Goal: Task Accomplishment & Management: Manage account settings

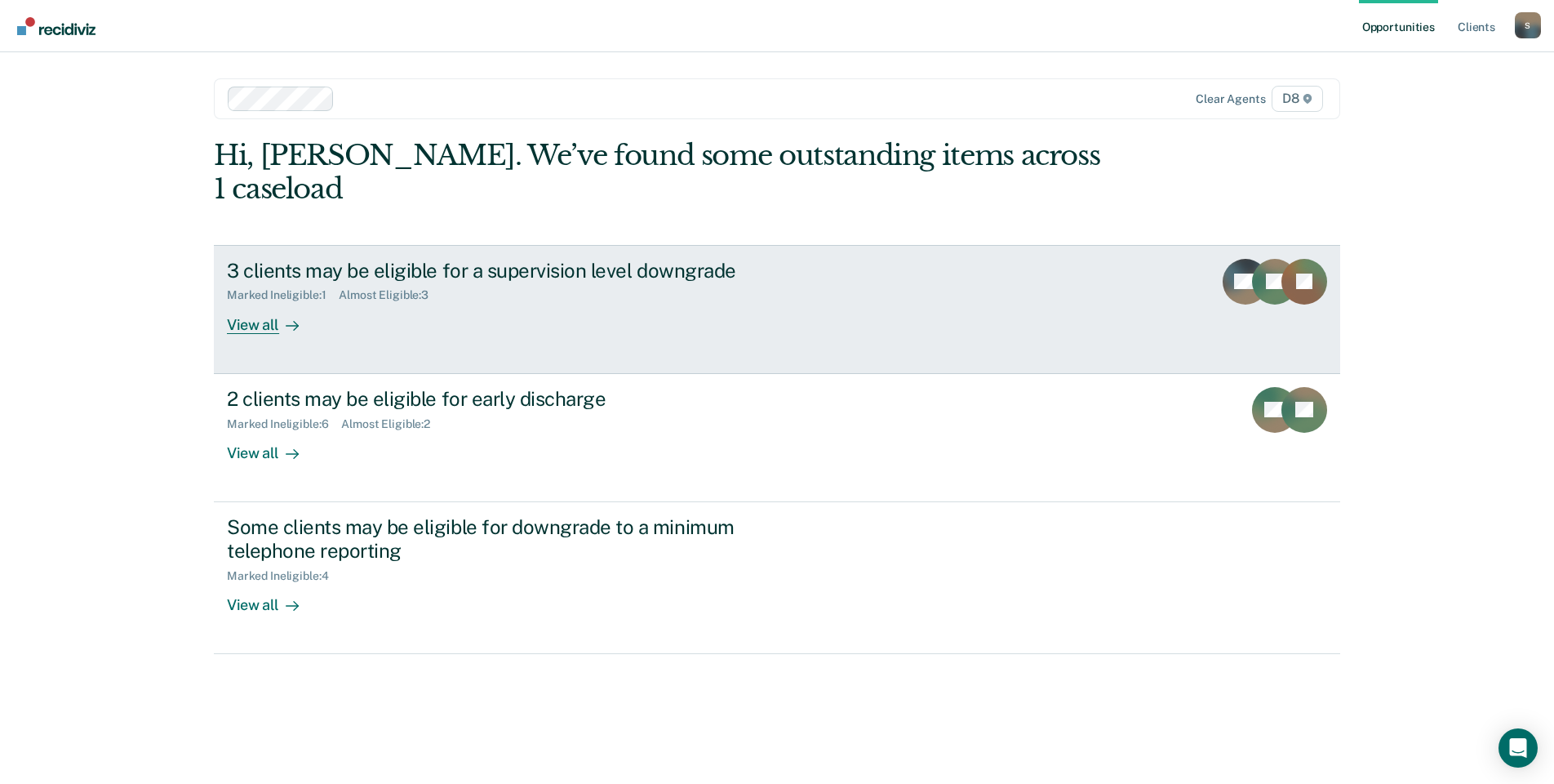
click at [232, 302] on div "View all" at bounding box center [273, 318] width 91 height 32
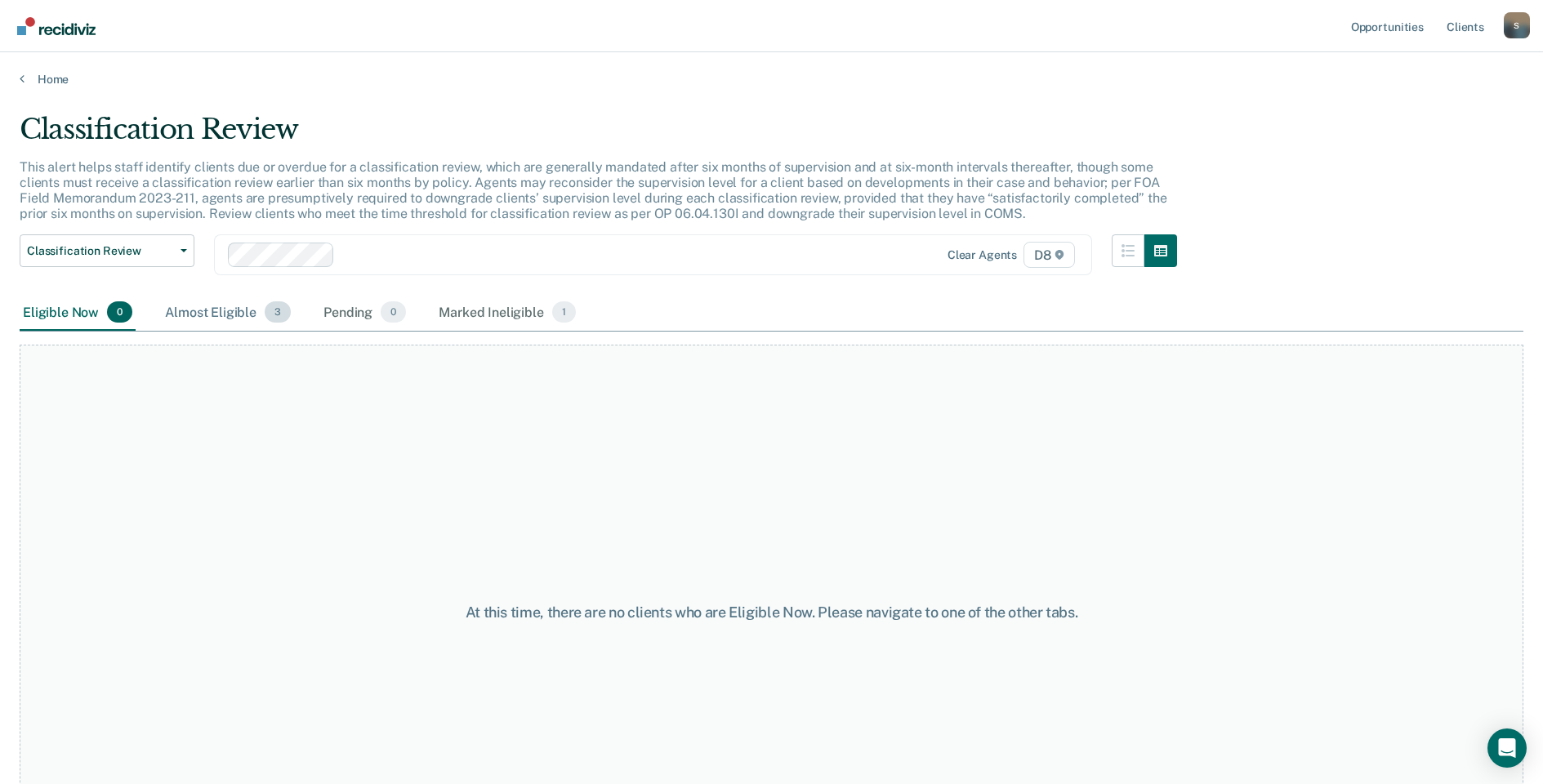
click at [214, 310] on div "Almost Eligible 3" at bounding box center [227, 312] width 132 height 36
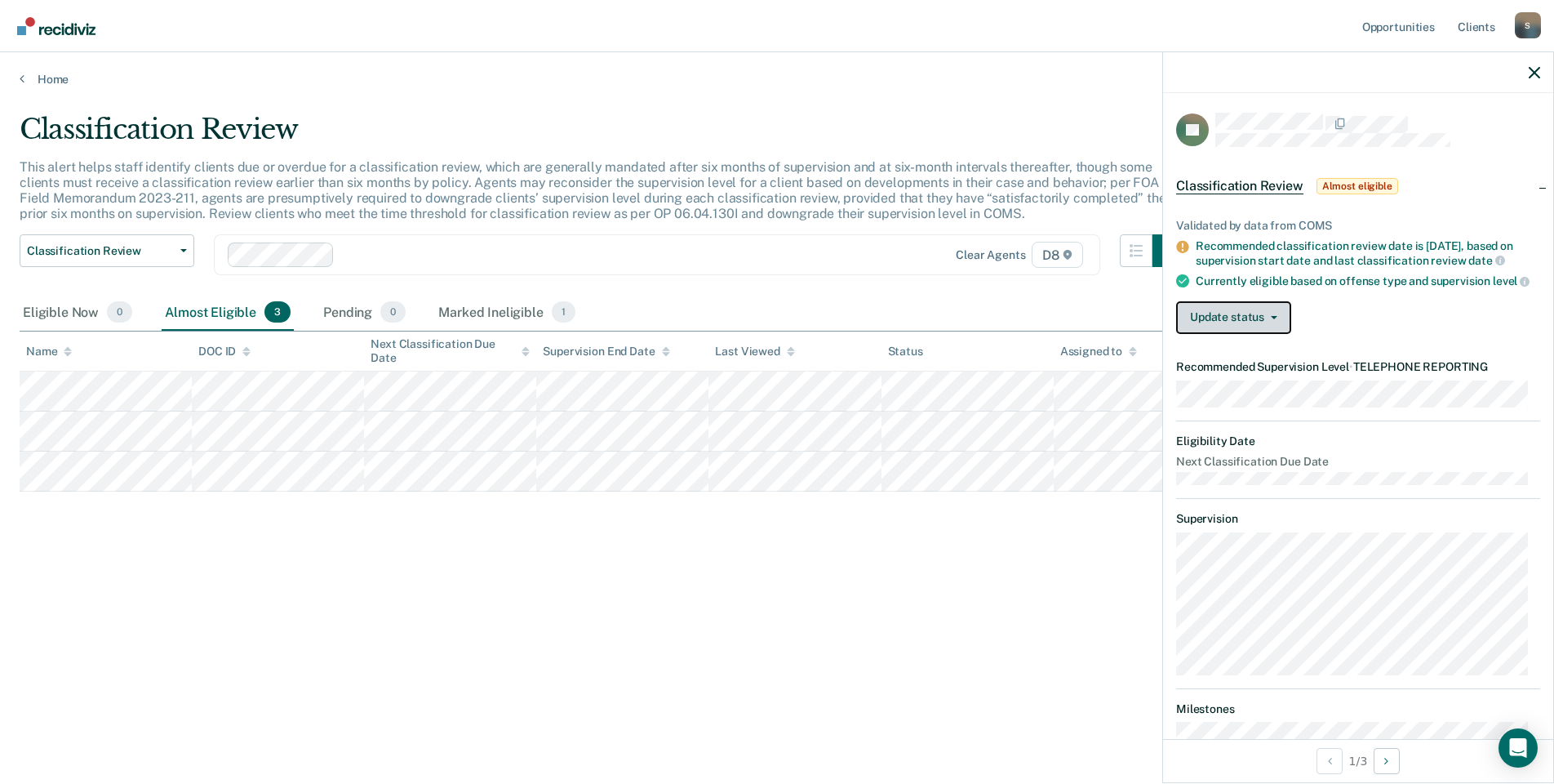
click at [1252, 334] on button "Update status" at bounding box center [1234, 317] width 115 height 32
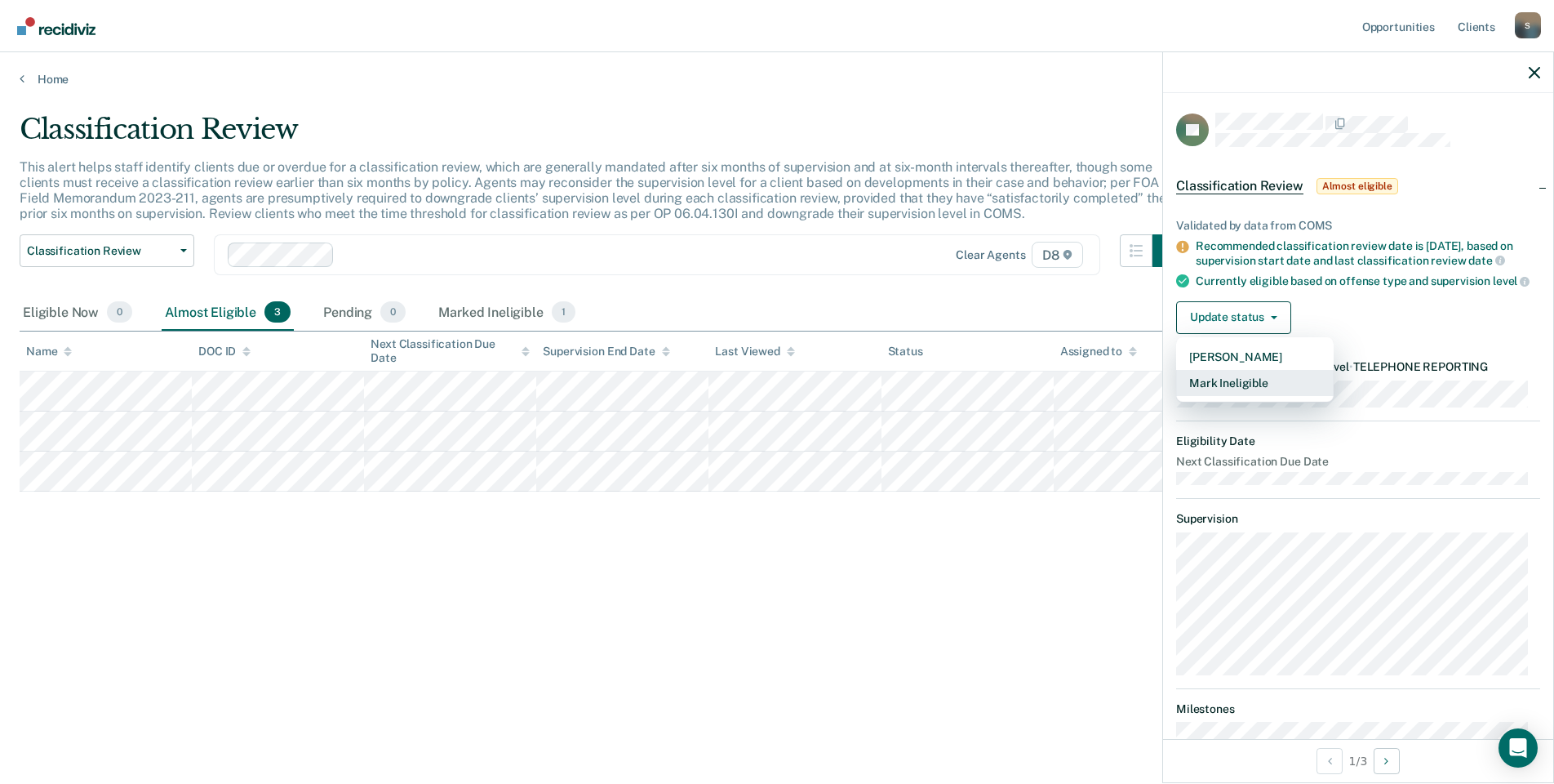
click at [1230, 396] on button "Mark Ineligible" at bounding box center [1255, 382] width 158 height 26
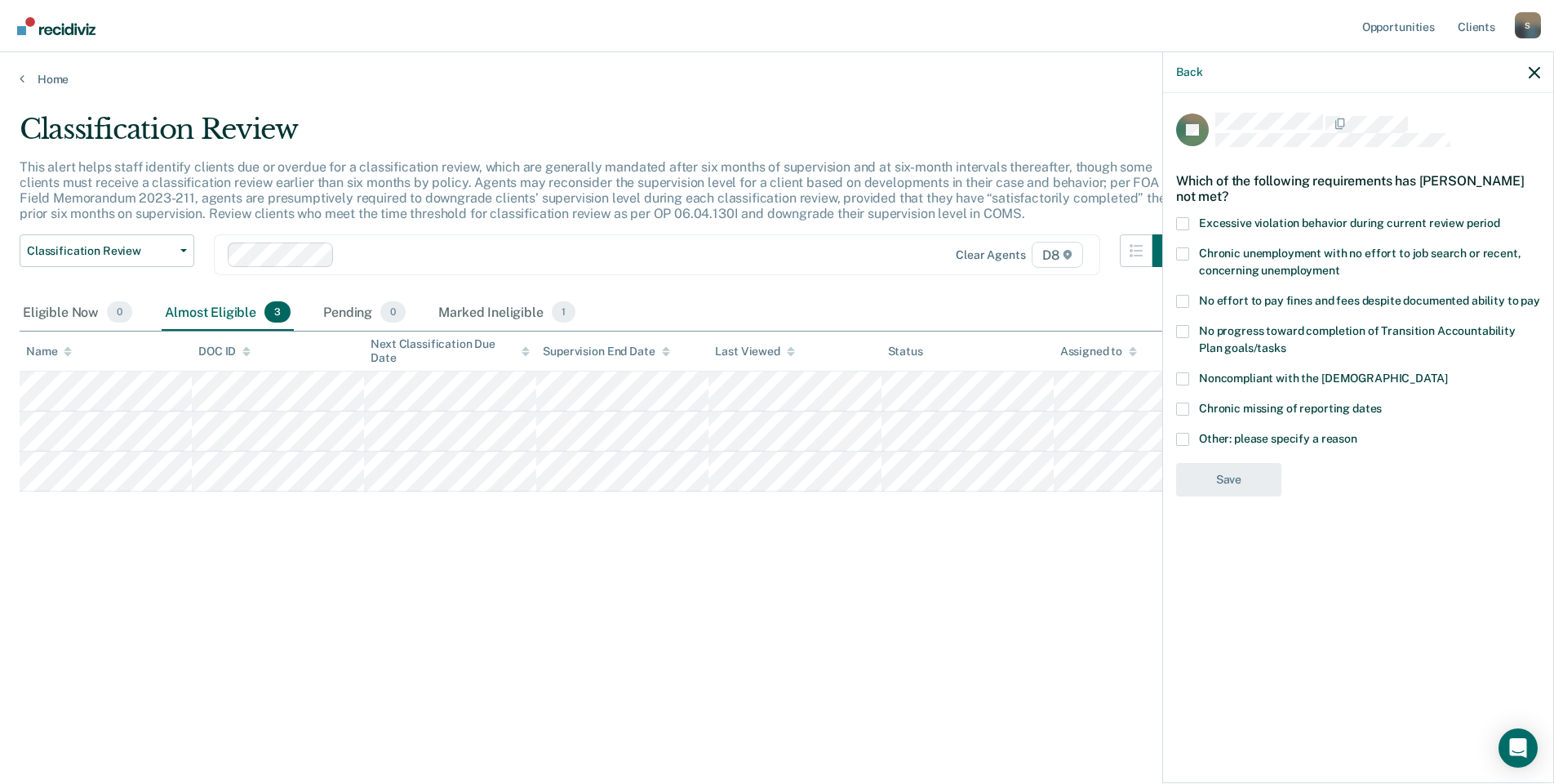
click at [1186, 437] on span at bounding box center [1183, 440] width 13 height 13
click at [1357, 433] on input "Other: please specify a reason" at bounding box center [1357, 433] width 0 height 0
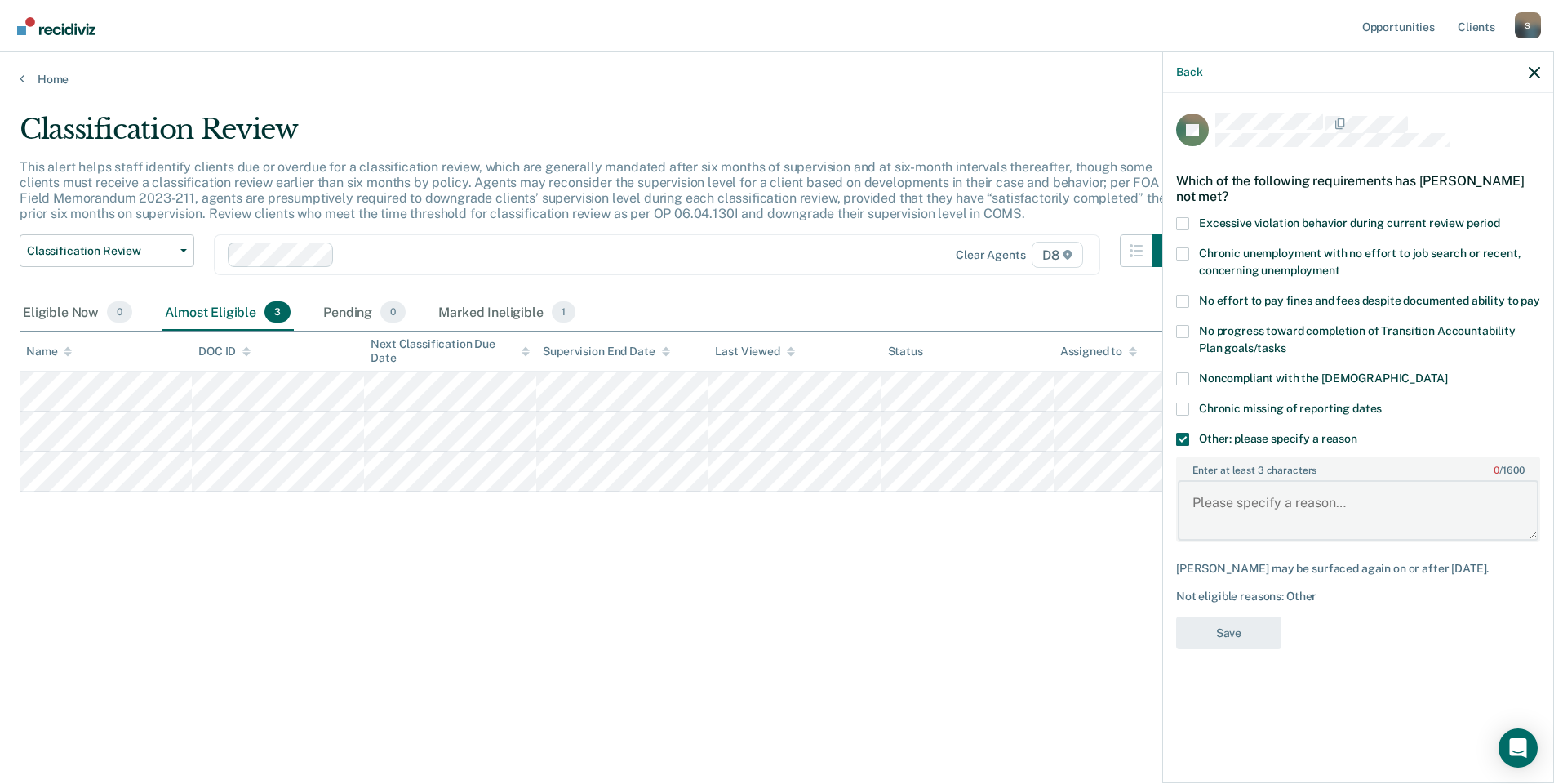
click at [1217, 500] on textarea "Enter at least 3 characters 0 / 1600" at bounding box center [1358, 510] width 361 height 61
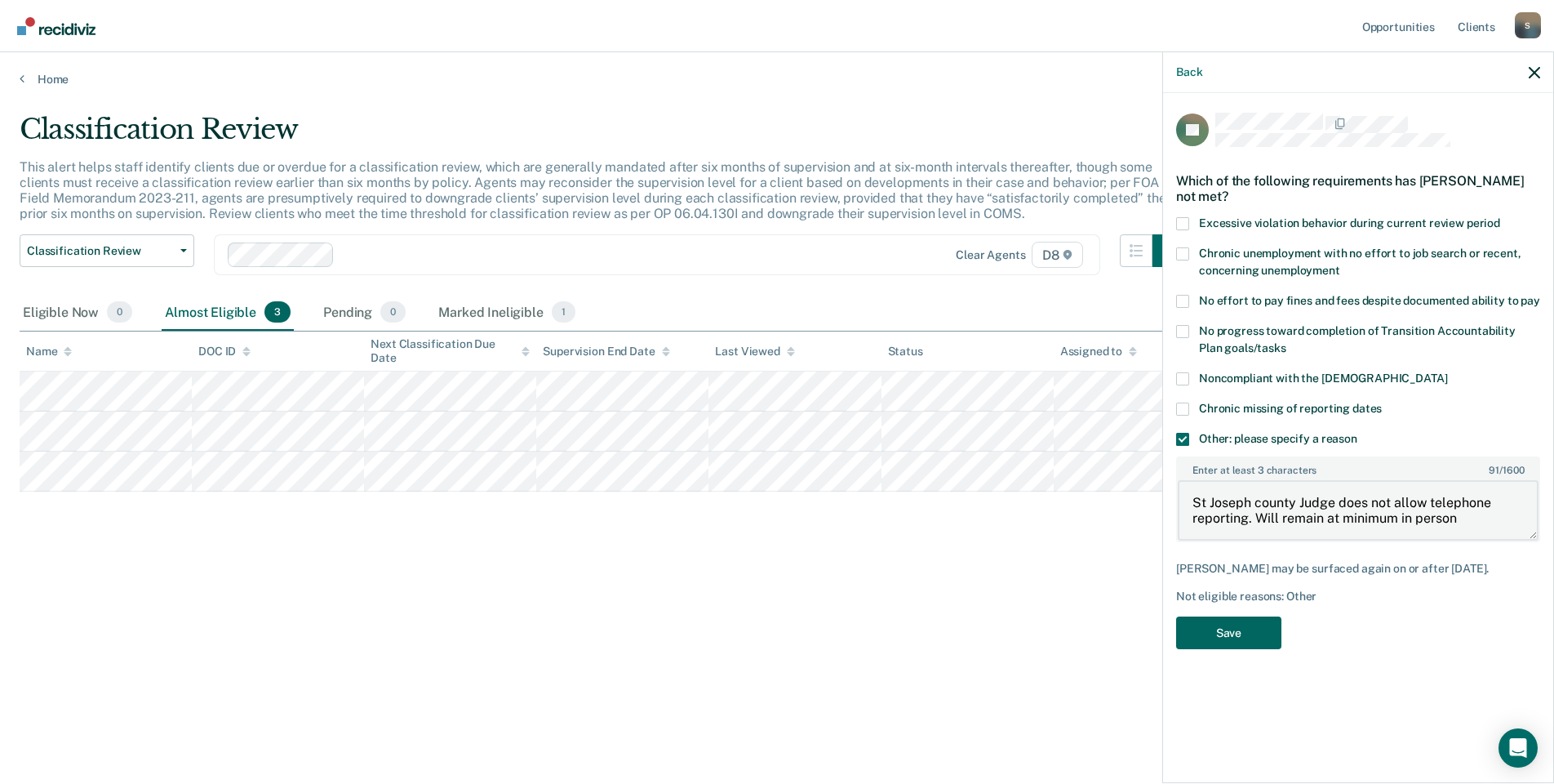
type textarea "St Joseph county Judge does not allow telephone reporting. Will remain at minim…"
click at [1224, 636] on button "Save" at bounding box center [1229, 633] width 105 height 33
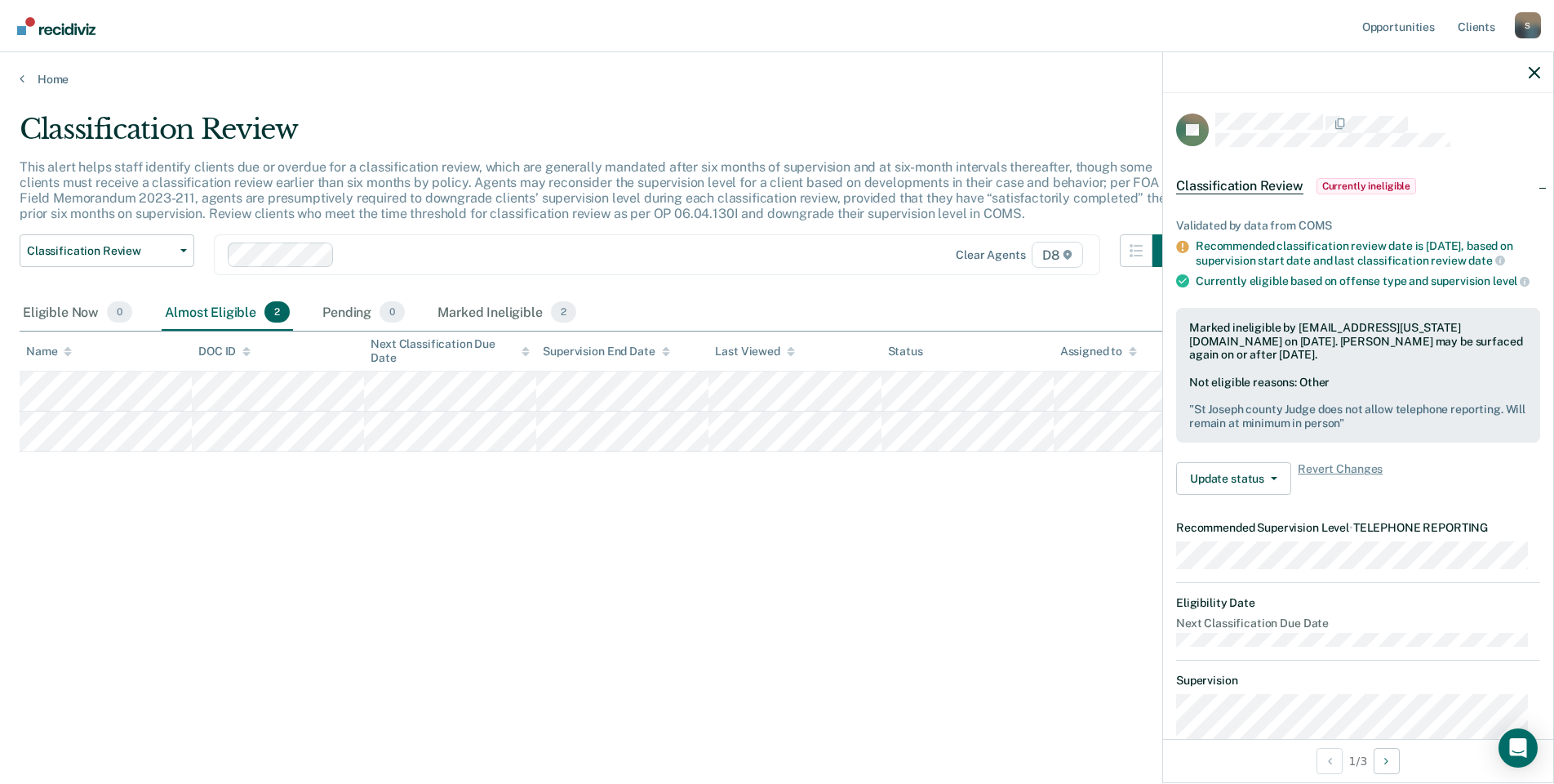
click at [1055, 589] on div "Classification Review This alert helps staff identify clients due or overdue fo…" at bounding box center [777, 387] width 1515 height 548
